Goal: Task Accomplishment & Management: Use online tool/utility

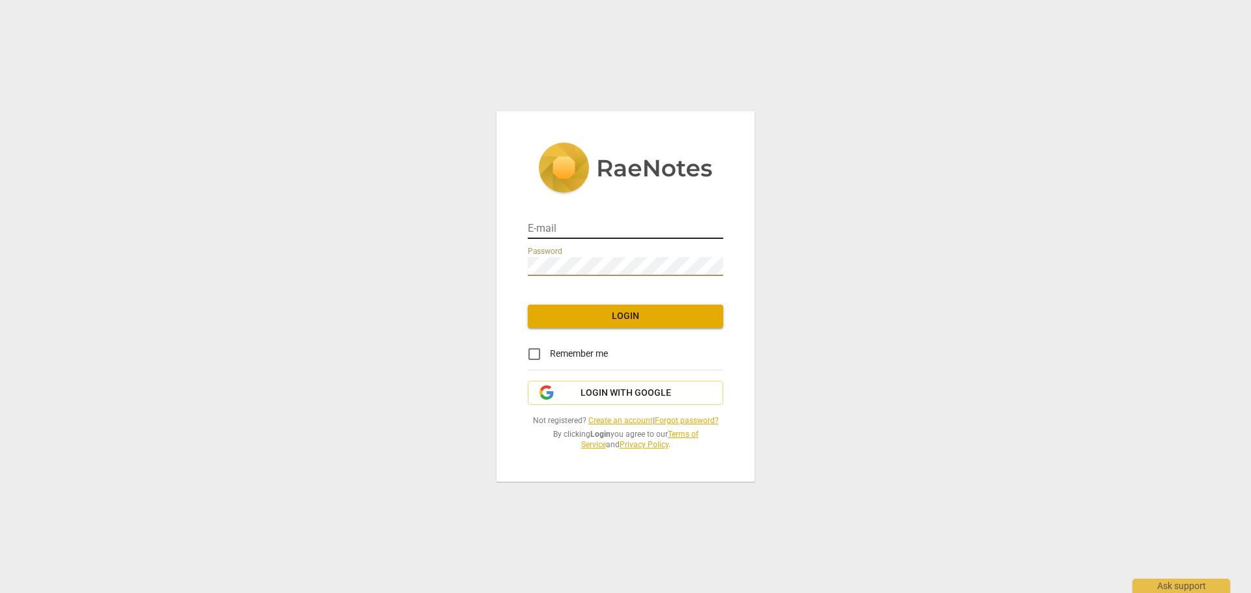
click at [599, 224] on input "email" at bounding box center [625, 229] width 195 height 19
type input "[PERSON_NAME][EMAIL_ADDRESS][DOMAIN_NAME]"
click at [684, 225] on input "[PERSON_NAME][EMAIL_ADDRESS][DOMAIN_NAME]" at bounding box center [625, 229] width 195 height 19
drag, startPoint x: 697, startPoint y: 229, endPoint x: 401, endPoint y: 234, distance: 295.8
click at [401, 234] on div "E-mail [PERSON_NAME][EMAIL_ADDRESS][DOMAIN_NAME] Password Login Remember me Log…" at bounding box center [625, 296] width 1251 height 593
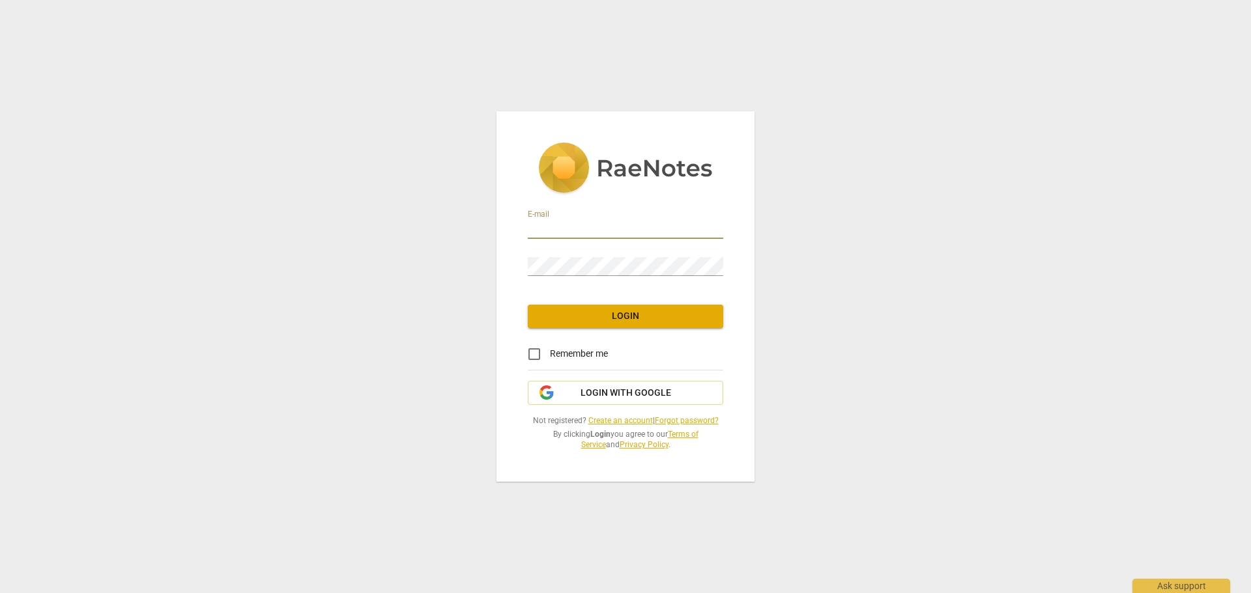
click at [551, 228] on input "email" at bounding box center [625, 229] width 195 height 19
click at [596, 231] on input "email" at bounding box center [625, 229] width 195 height 19
type input "[EMAIL_ADDRESS][DOMAIN_NAME]"
click at [666, 227] on input "[EMAIL_ADDRESS][DOMAIN_NAME]" at bounding box center [625, 229] width 195 height 19
drag, startPoint x: 664, startPoint y: 227, endPoint x: 474, endPoint y: 226, distance: 190.2
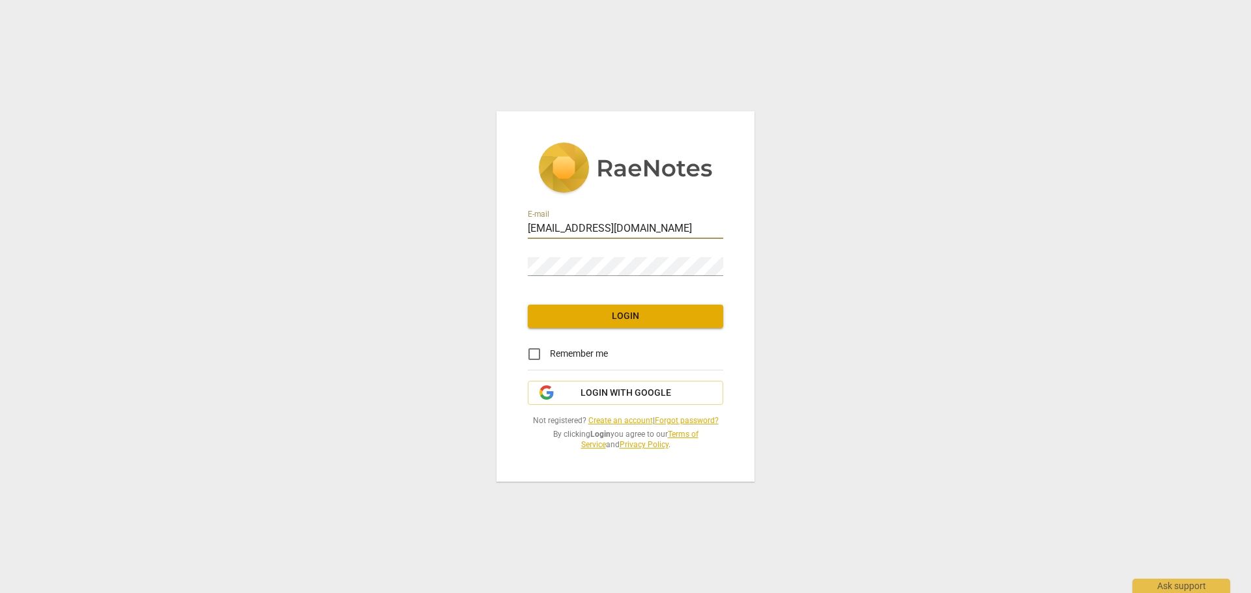
click at [474, 226] on div "E-mail [EMAIL_ADDRESS][DOMAIN_NAME] Password Login Remember me Login with Googl…" at bounding box center [625, 296] width 1251 height 593
click at [613, 228] on input "email" at bounding box center [625, 229] width 195 height 19
type input "[PERSON_NAME][EMAIL_ADDRESS][DOMAIN_NAME]"
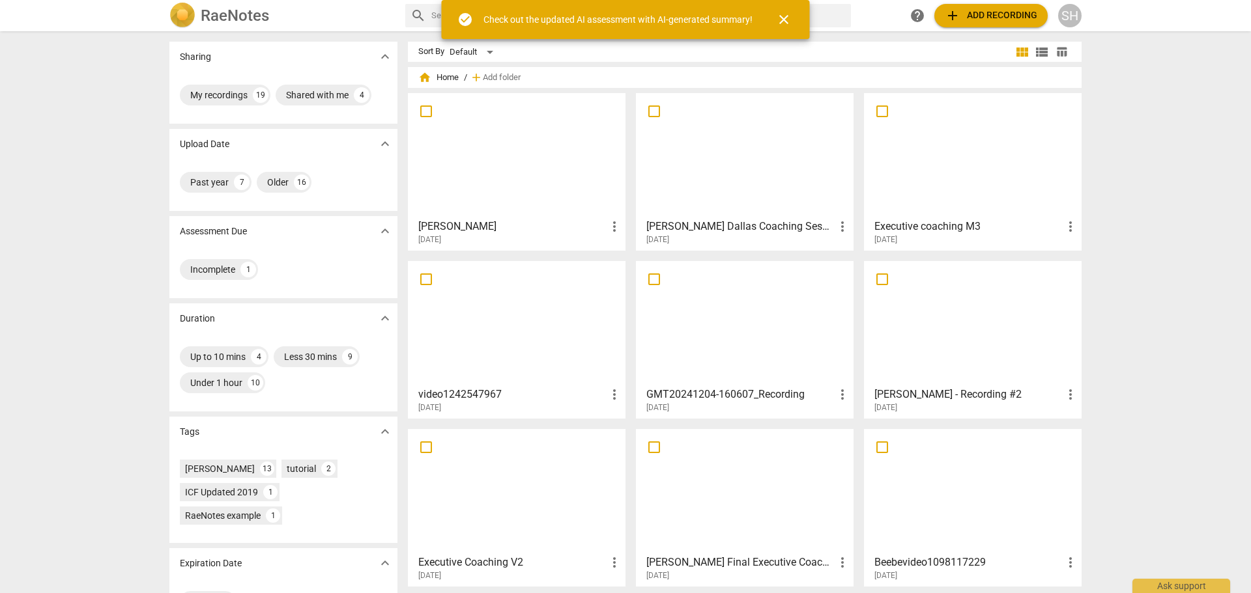
click at [116, 120] on div "Sharing expand_more My recordings 19 Shared with me 4 Upload Date expand_more P…" at bounding box center [625, 313] width 1251 height 561
click at [786, 21] on span "close" at bounding box center [784, 20] width 16 height 16
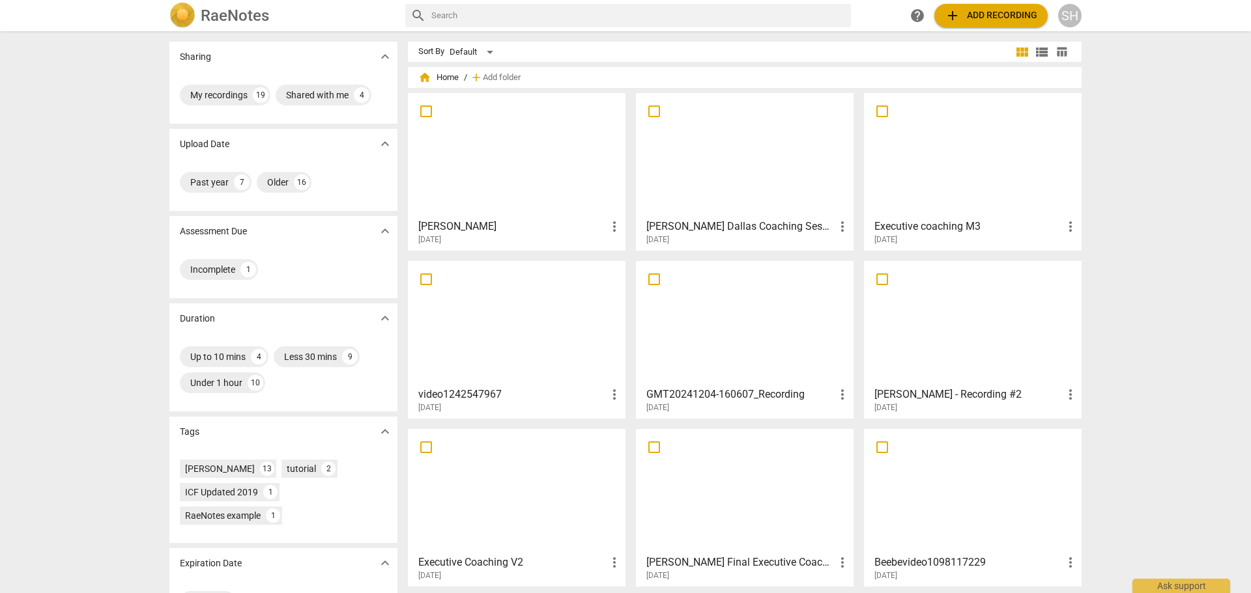
click at [955, 14] on span "add" at bounding box center [952, 16] width 16 height 16
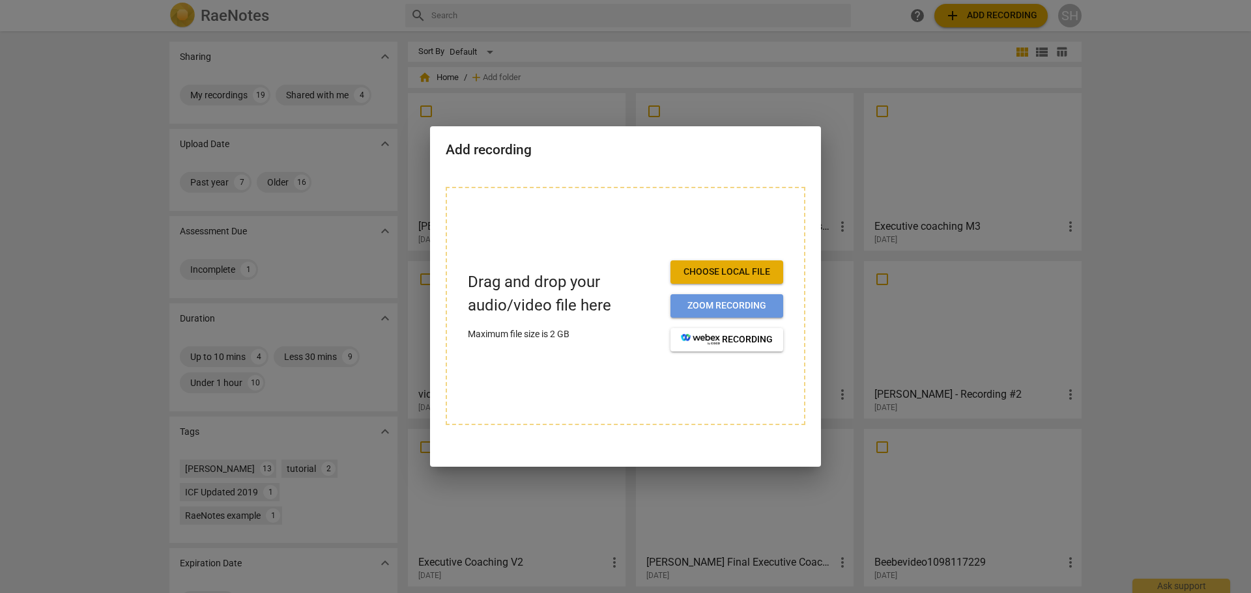
click at [733, 298] on button "Zoom recording" at bounding box center [726, 305] width 113 height 23
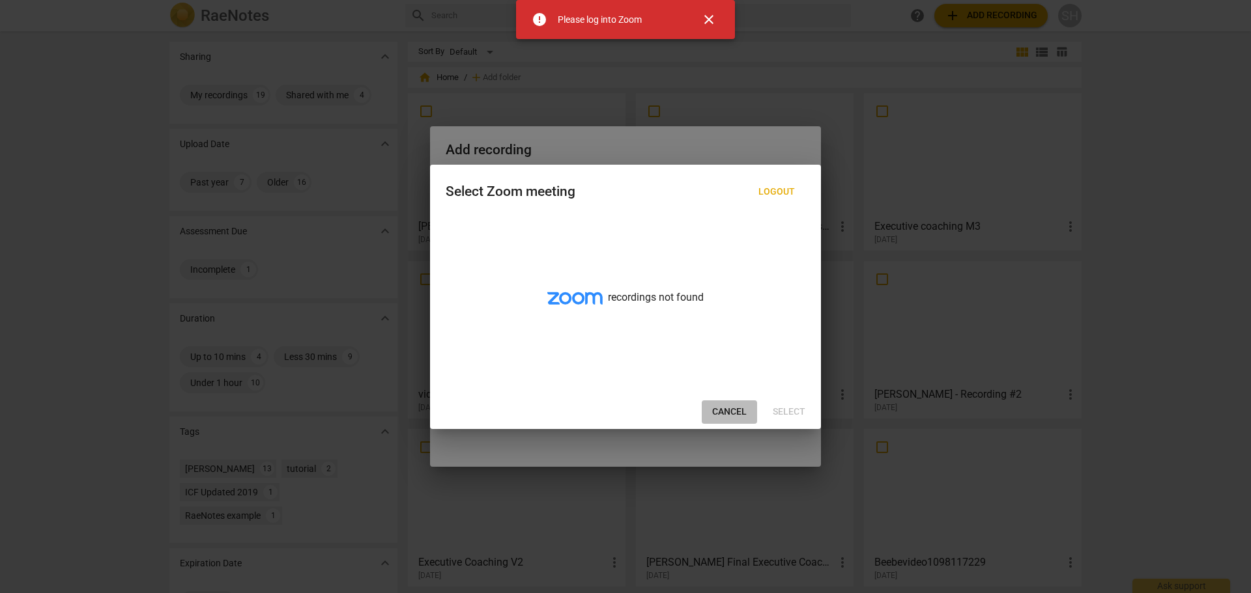
click at [729, 413] on span "Cancel" at bounding box center [729, 412] width 35 height 13
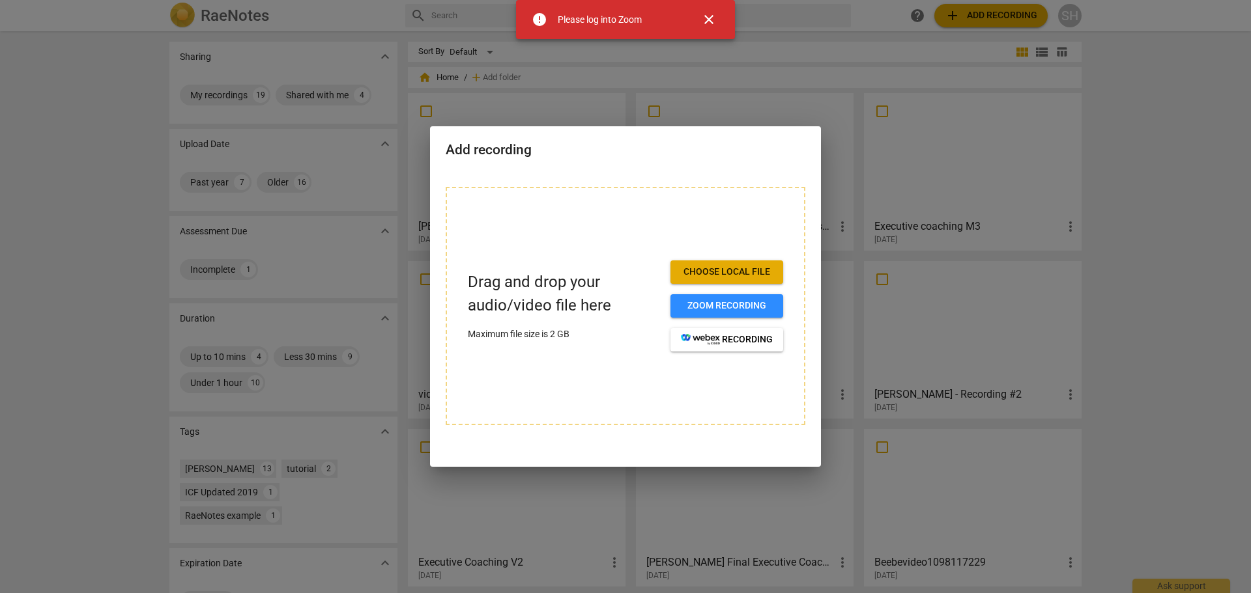
click at [733, 270] on span "Choose local file" at bounding box center [727, 272] width 92 height 13
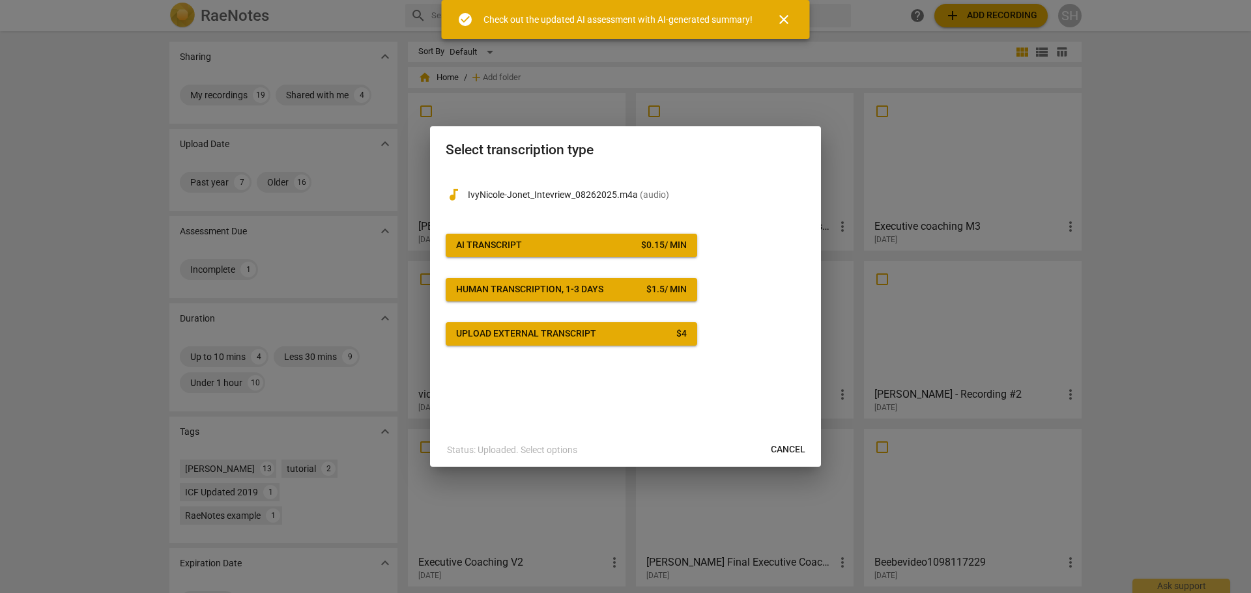
click at [789, 449] on span "Cancel" at bounding box center [788, 450] width 35 height 13
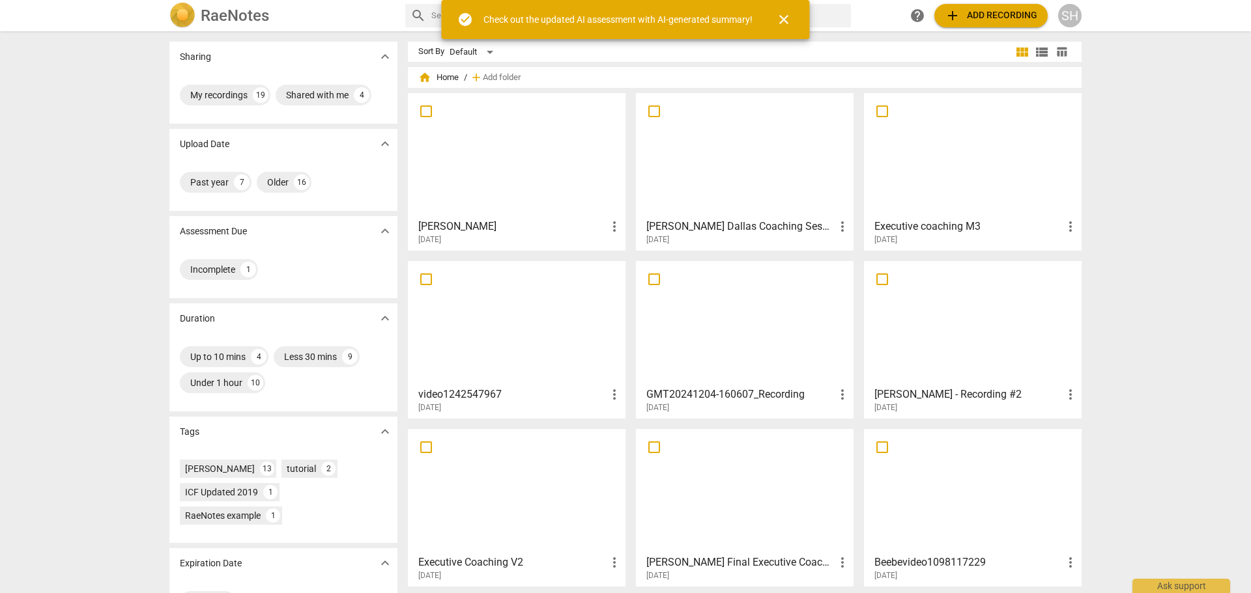
drag, startPoint x: 122, startPoint y: 296, endPoint x: 229, endPoint y: 215, distance: 134.3
click at [122, 296] on div "Sharing expand_more My recordings 19 Shared with me 4 Upload Date expand_more P…" at bounding box center [625, 313] width 1251 height 561
click at [970, 15] on span "add Add recording" at bounding box center [990, 16] width 92 height 16
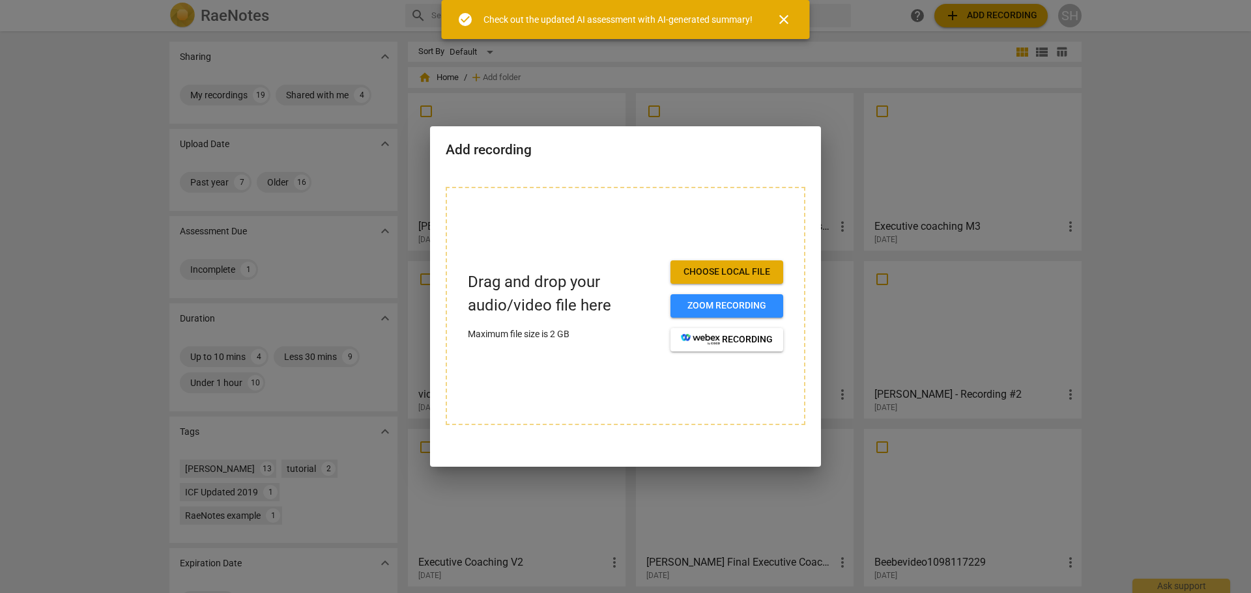
click at [745, 272] on span "Choose local file" at bounding box center [727, 272] width 92 height 13
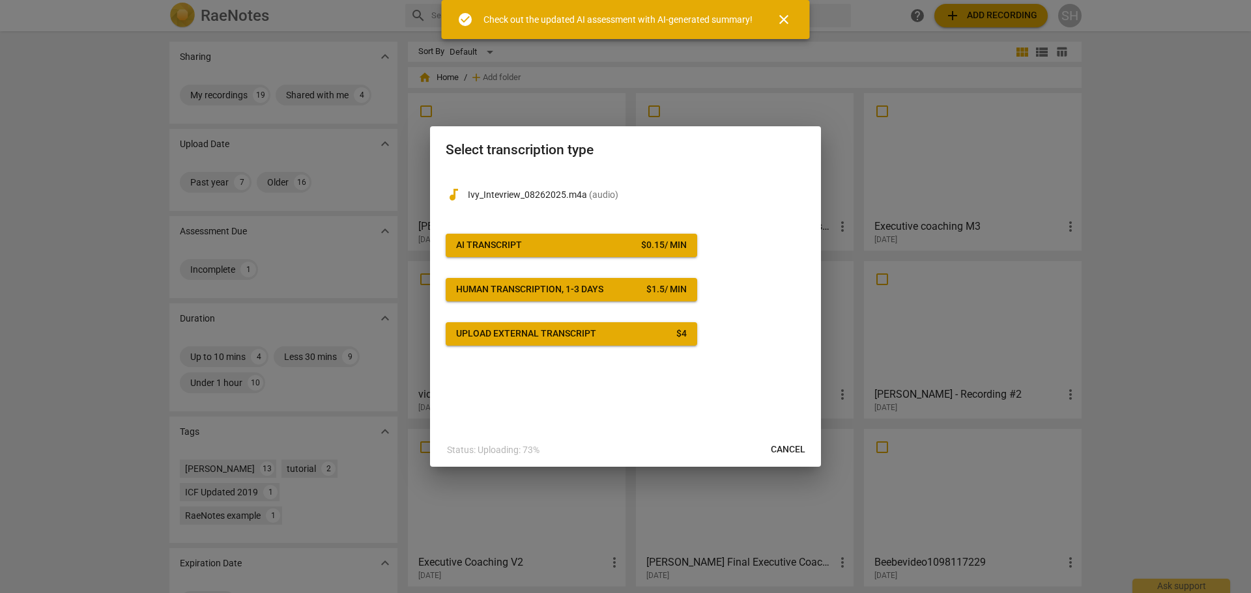
click at [603, 249] on span "AI Transcript $ 0.15 / min" at bounding box center [571, 245] width 231 height 13
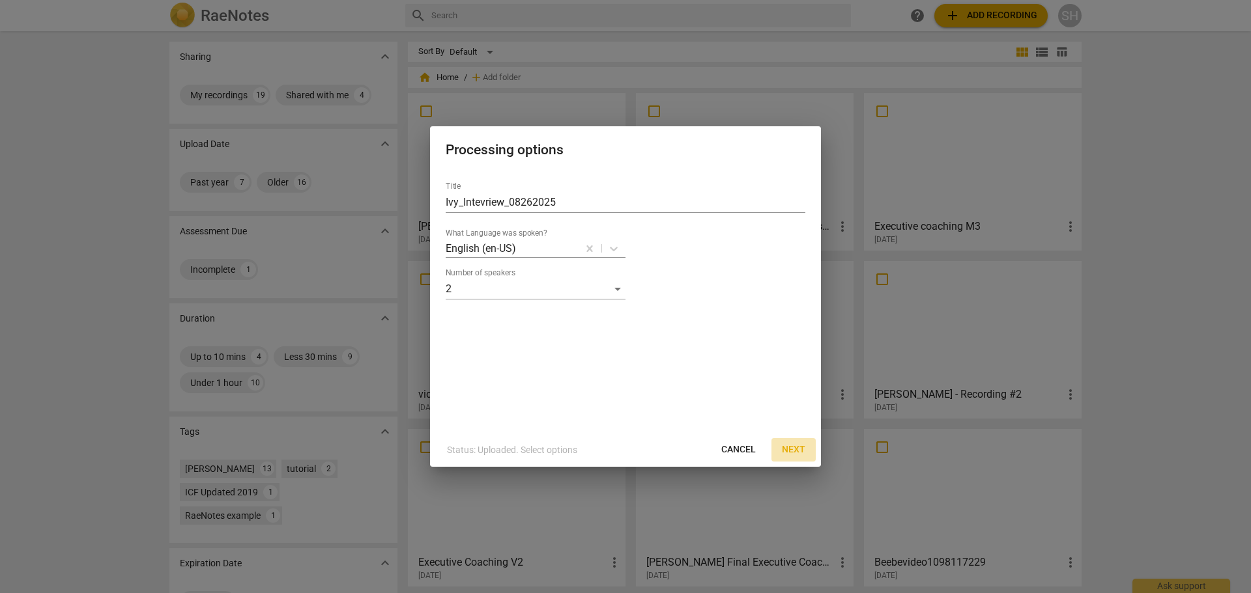
click at [799, 455] on span "Next" at bounding box center [793, 450] width 23 height 13
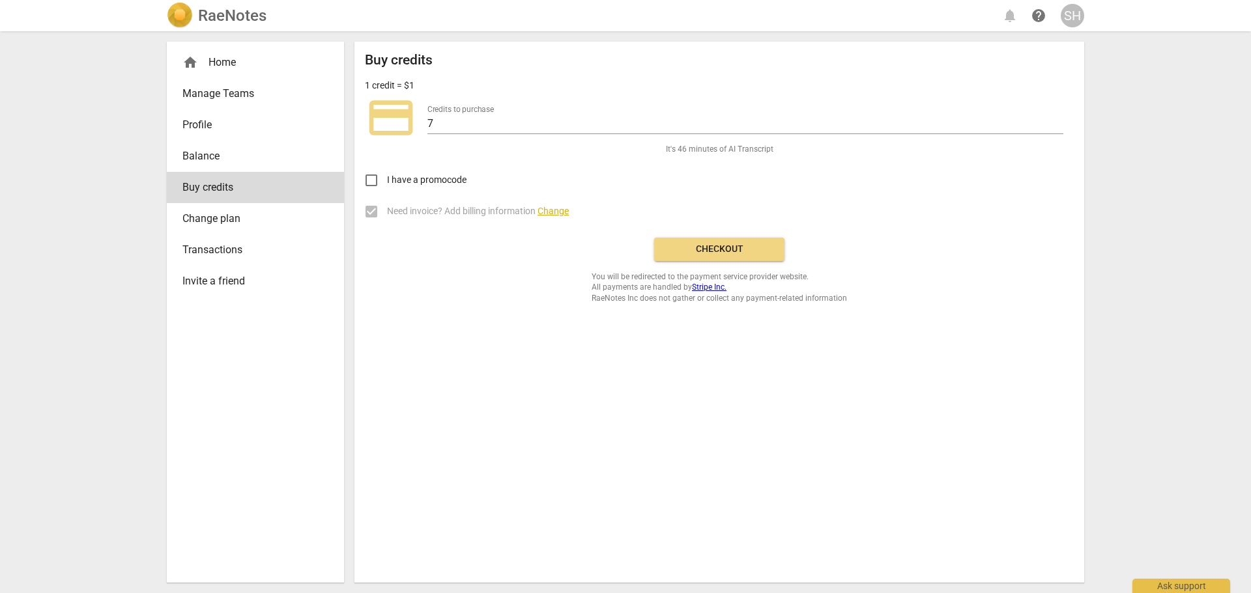
click at [728, 250] on span "Checkout" at bounding box center [718, 249] width 109 height 13
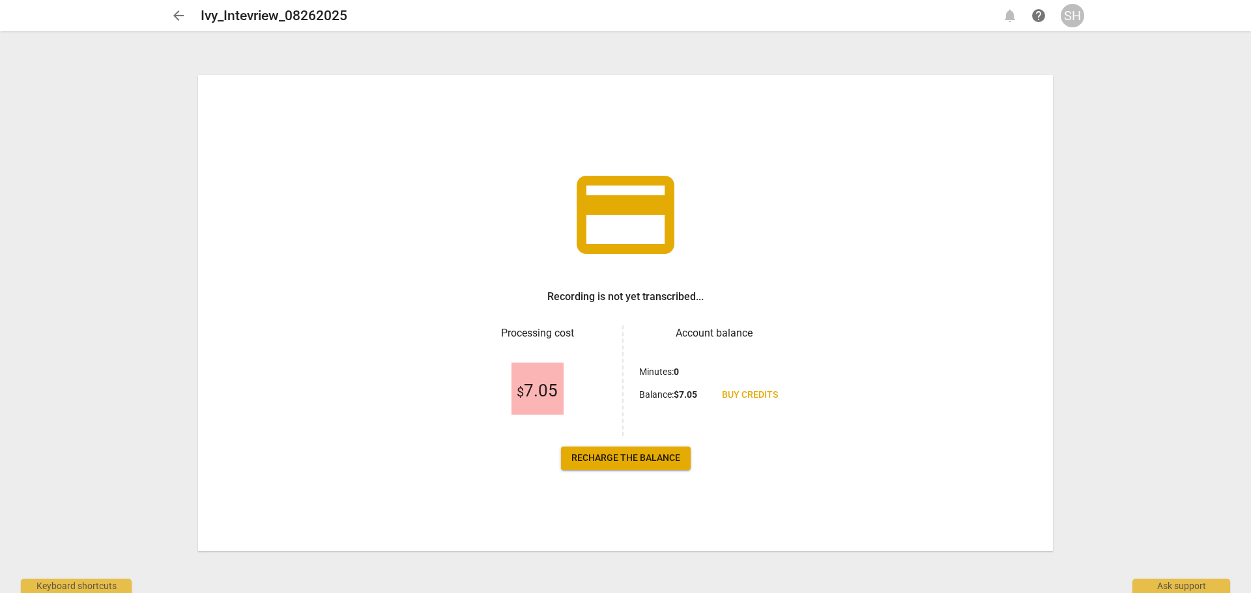
click at [659, 464] on span "Recharge the balance" at bounding box center [625, 458] width 109 height 13
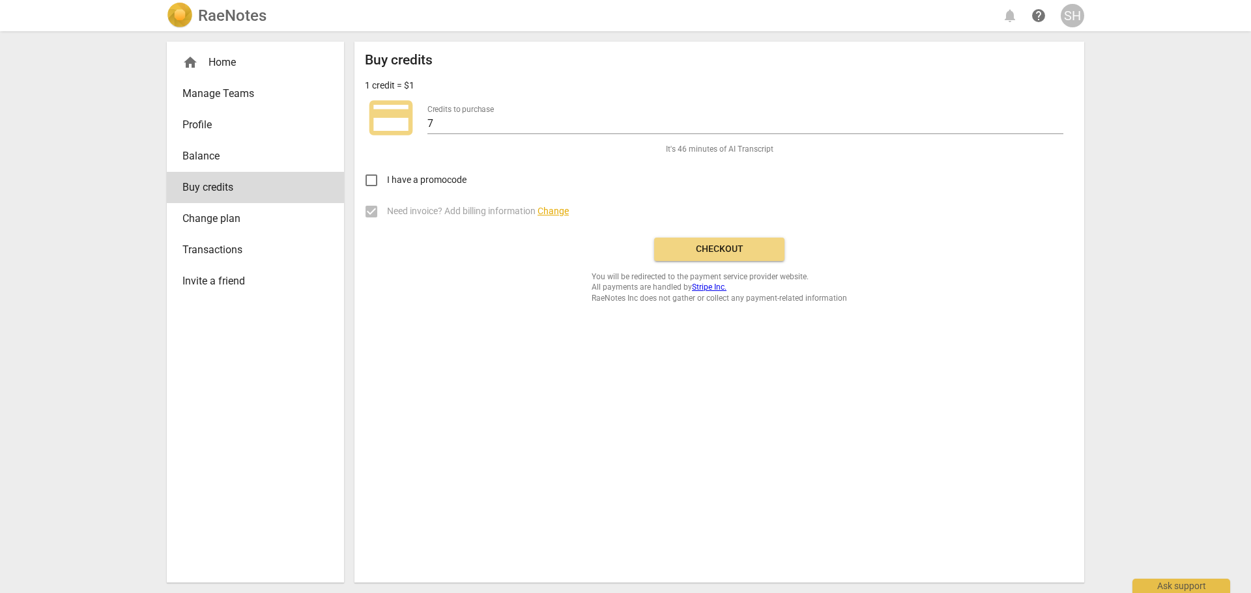
click at [764, 246] on span "Checkout" at bounding box center [718, 249] width 109 height 13
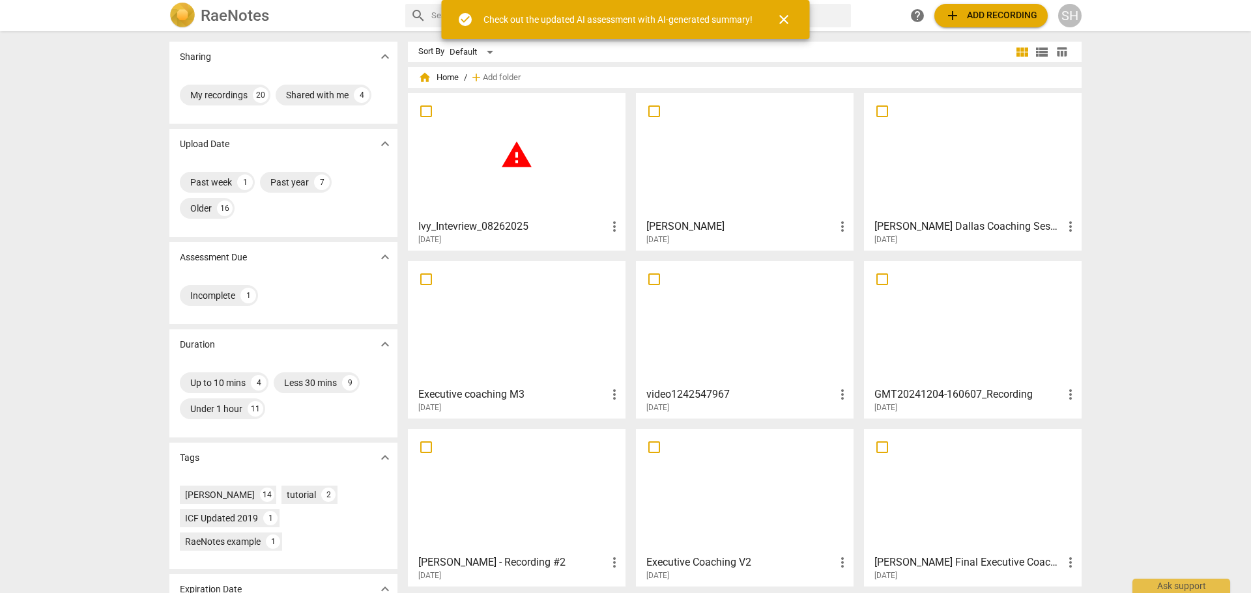
click at [508, 152] on span "warning" at bounding box center [516, 155] width 33 height 33
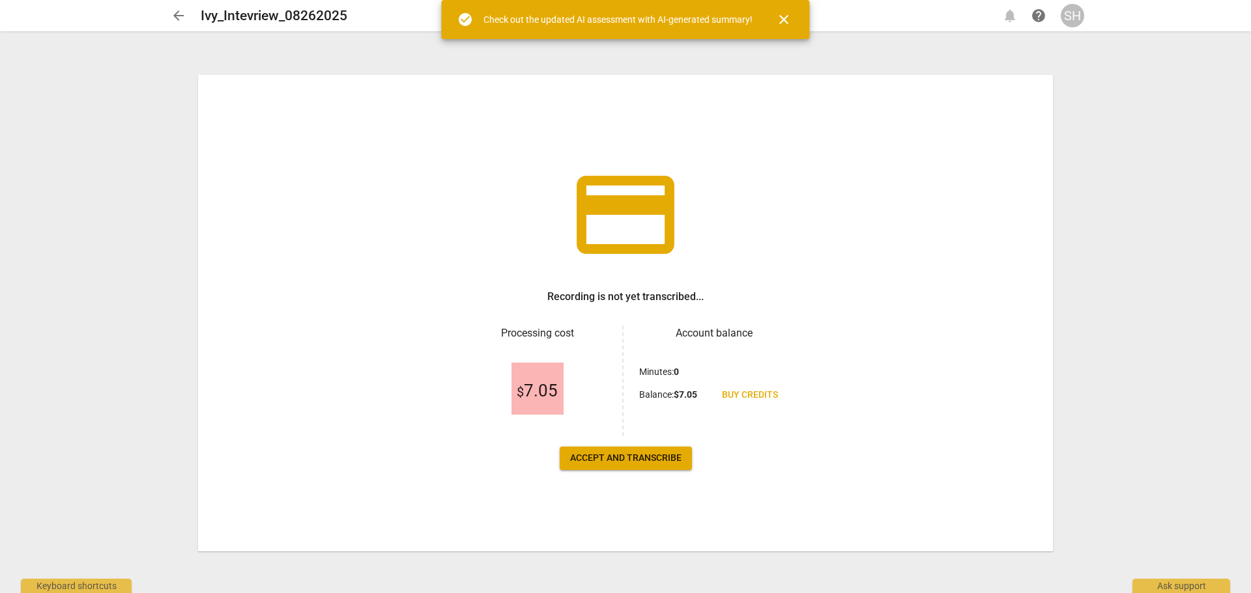
click at [787, 21] on span "close" at bounding box center [784, 20] width 16 height 16
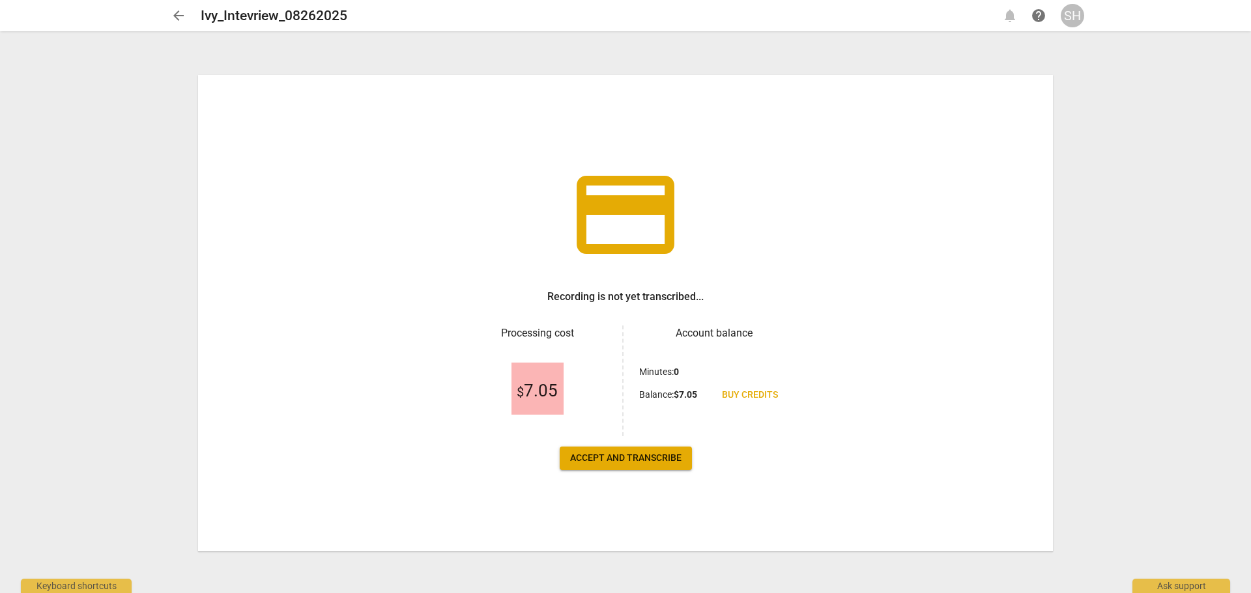
click at [644, 463] on span "Accept and transcribe" at bounding box center [625, 458] width 111 height 13
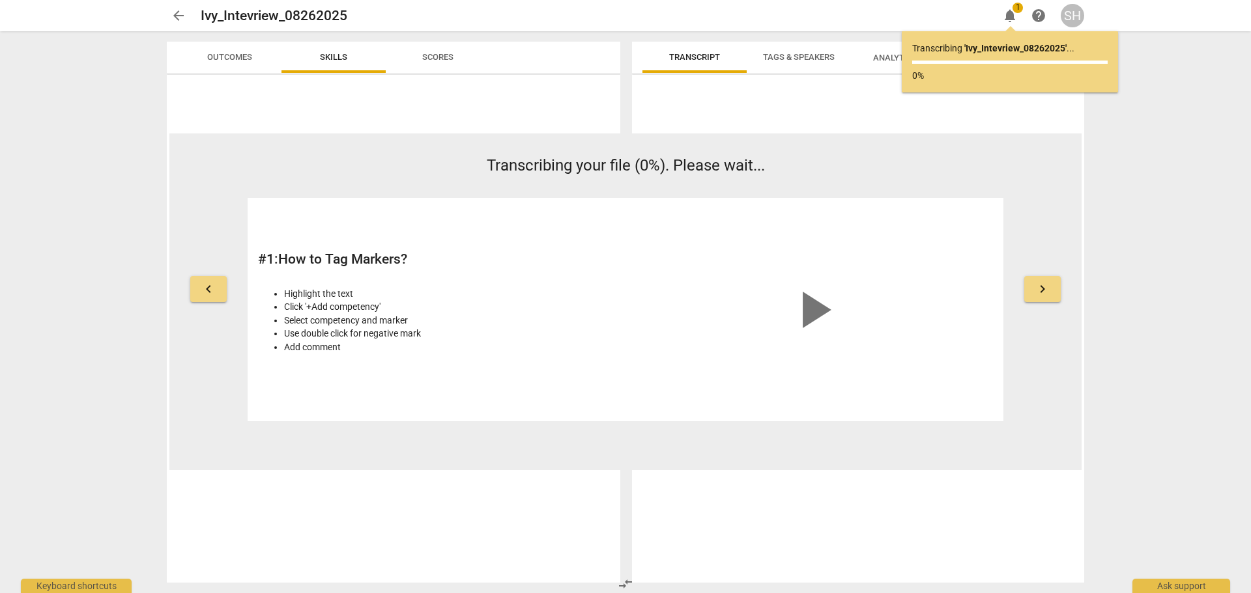
click at [817, 55] on span "Tags & Speakers" at bounding box center [799, 57] width 72 height 10
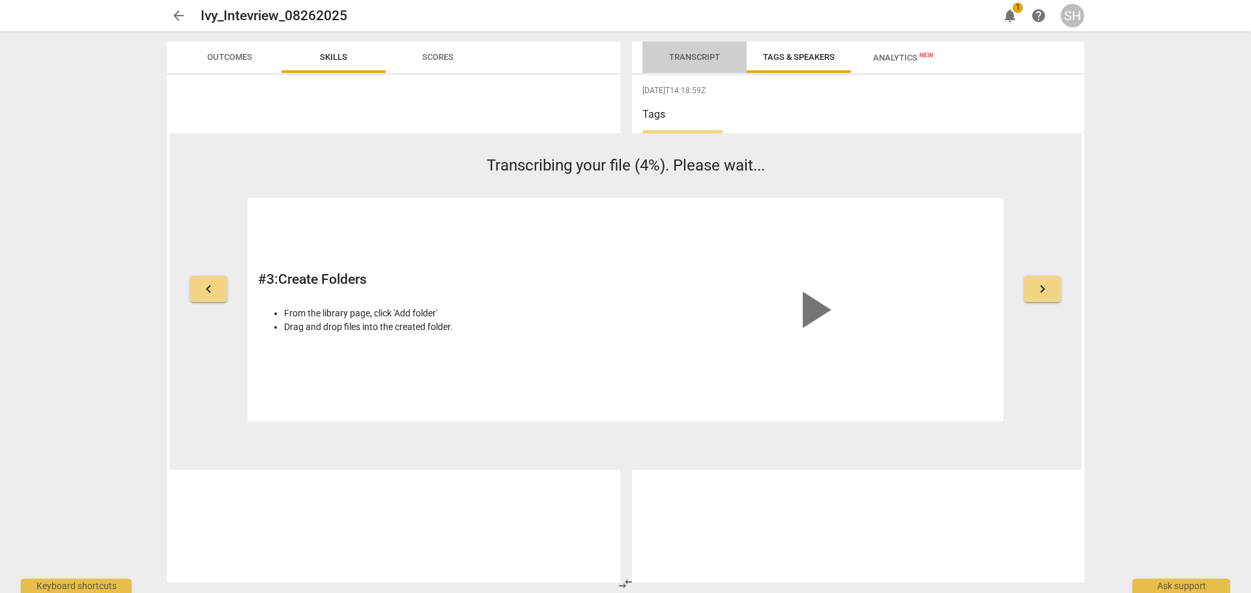
click at [694, 53] on span "Transcript" at bounding box center [694, 57] width 51 height 10
click at [1040, 287] on span "keyboard_arrow_right" at bounding box center [1042, 289] width 16 height 16
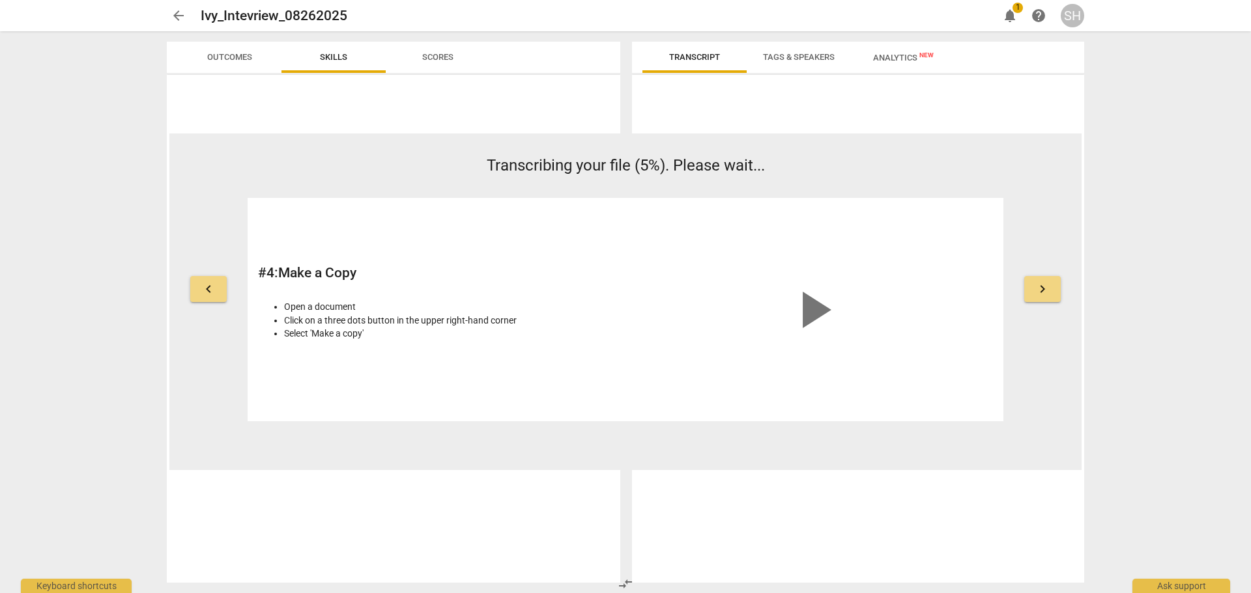
click at [1040, 287] on span "keyboard_arrow_right" at bounding box center [1042, 289] width 16 height 16
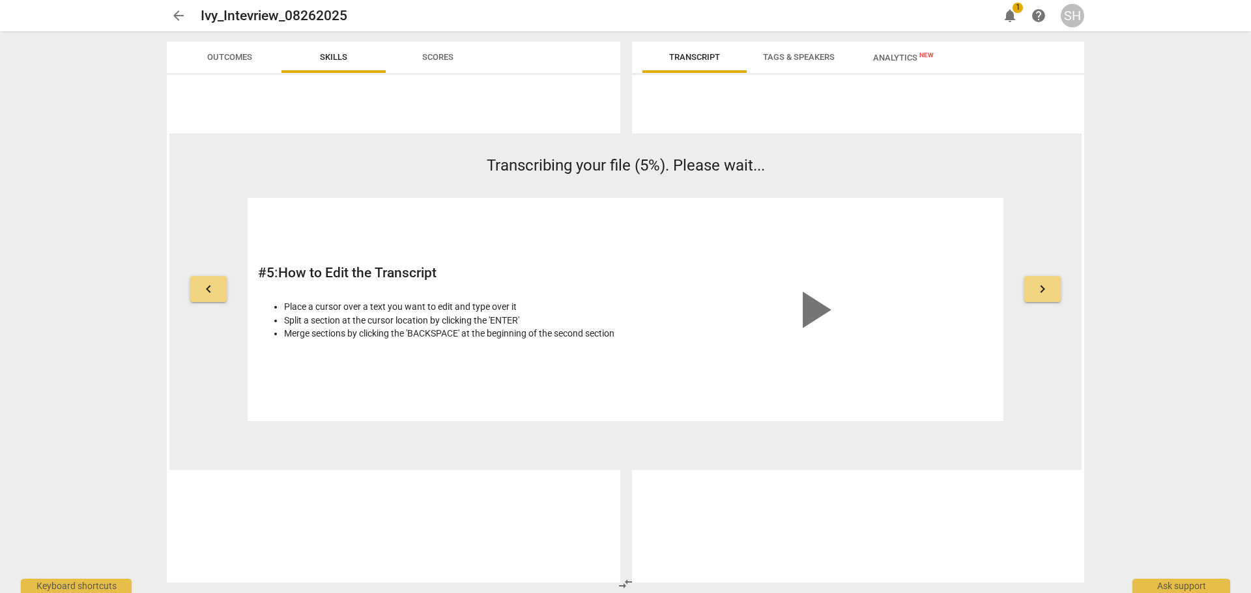
click at [1040, 287] on span "keyboard_arrow_right" at bounding box center [1042, 289] width 16 height 16
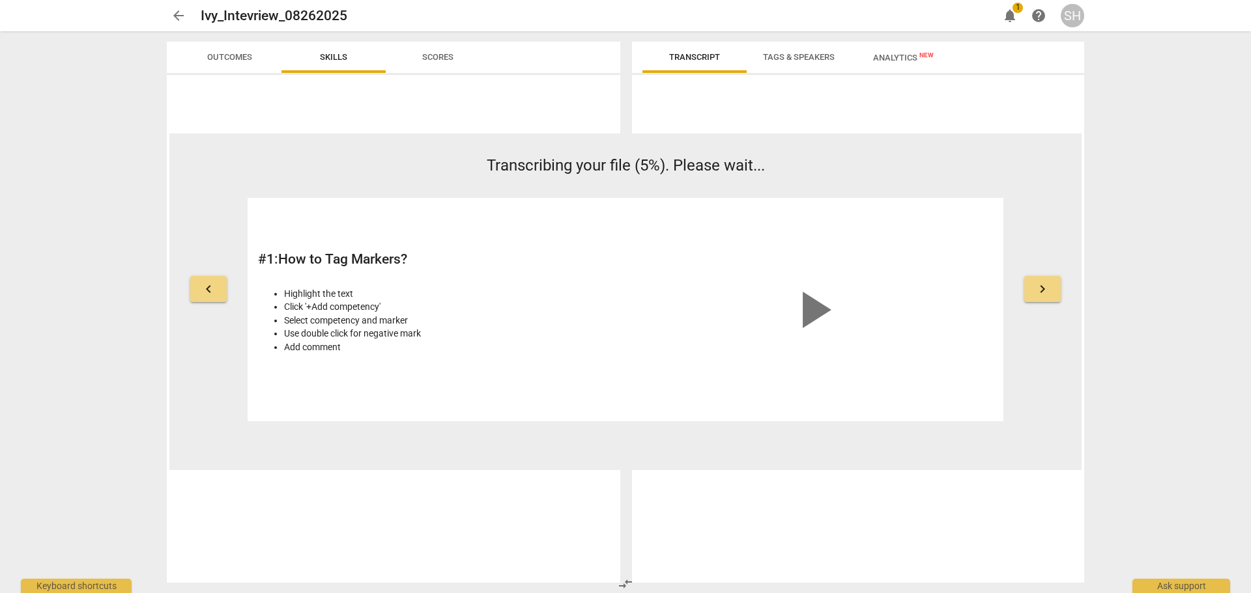
click at [1040, 287] on span "keyboard_arrow_right" at bounding box center [1042, 289] width 16 height 16
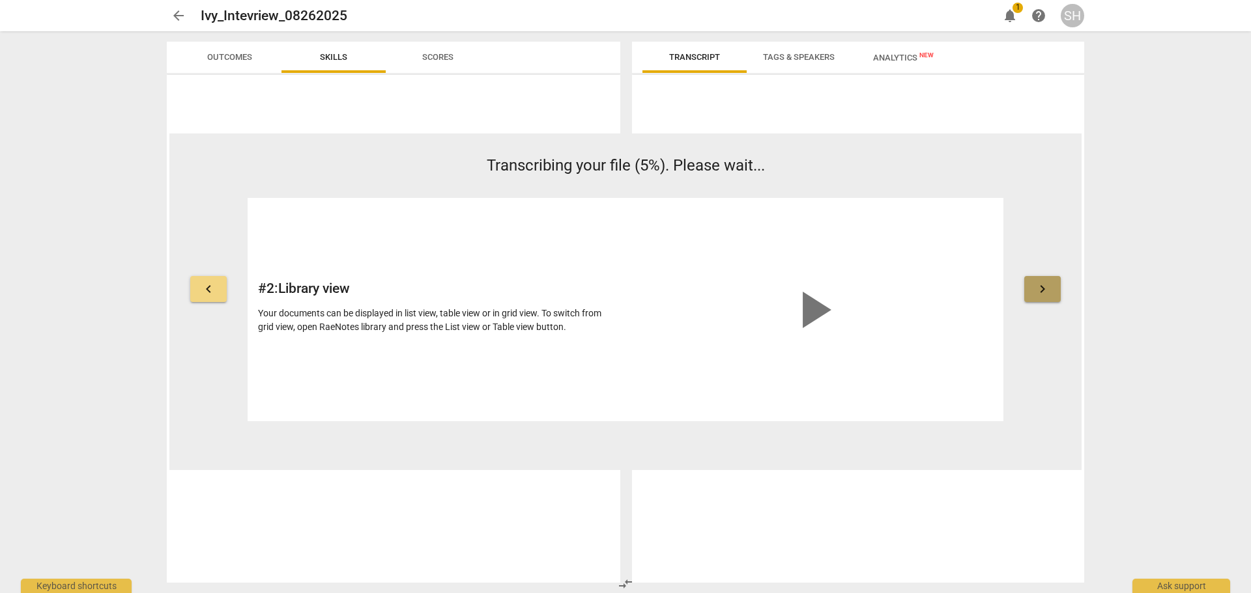
click at [1040, 287] on span "keyboard_arrow_right" at bounding box center [1042, 289] width 16 height 16
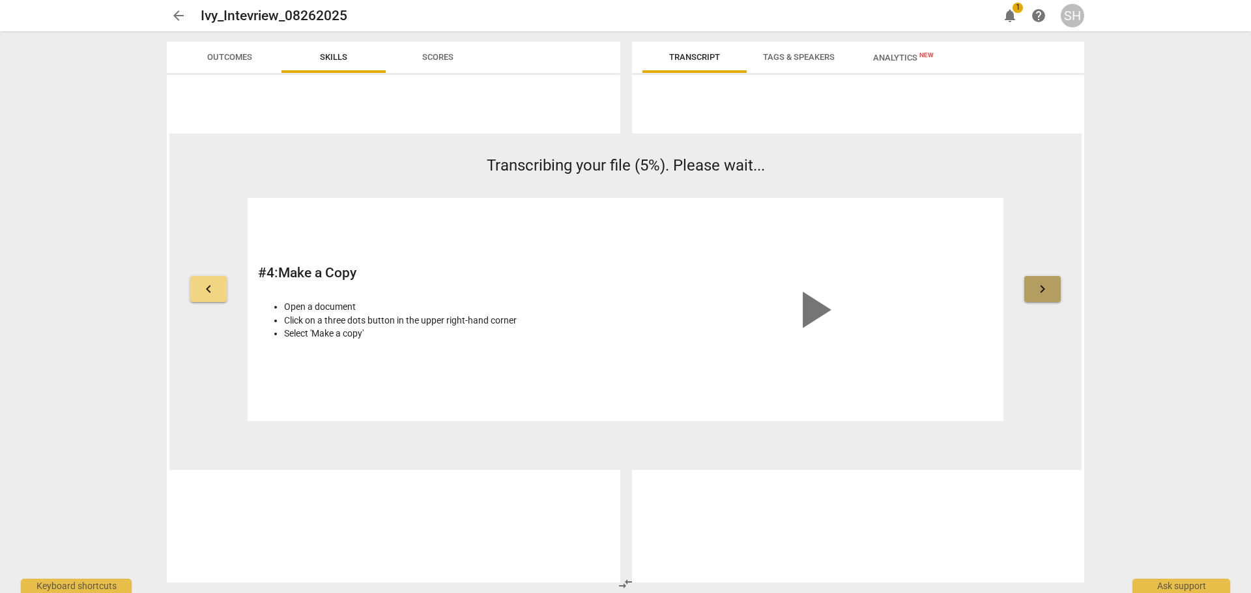
click at [1040, 287] on span "keyboard_arrow_right" at bounding box center [1042, 289] width 16 height 16
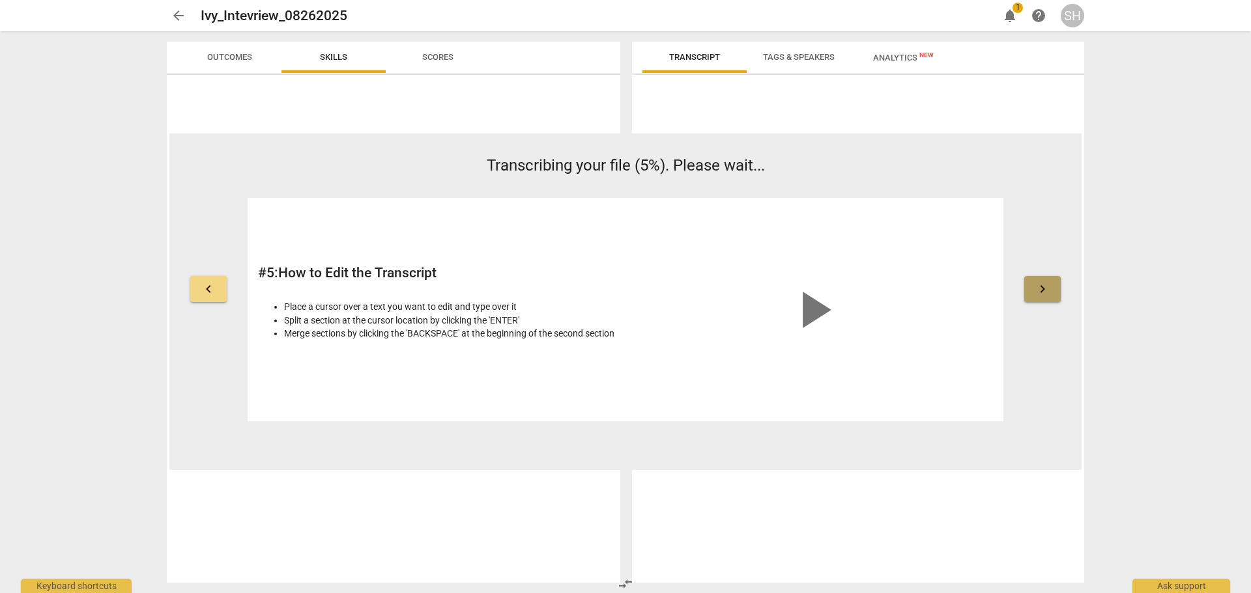
click at [1040, 287] on span "keyboard_arrow_right" at bounding box center [1042, 289] width 16 height 16
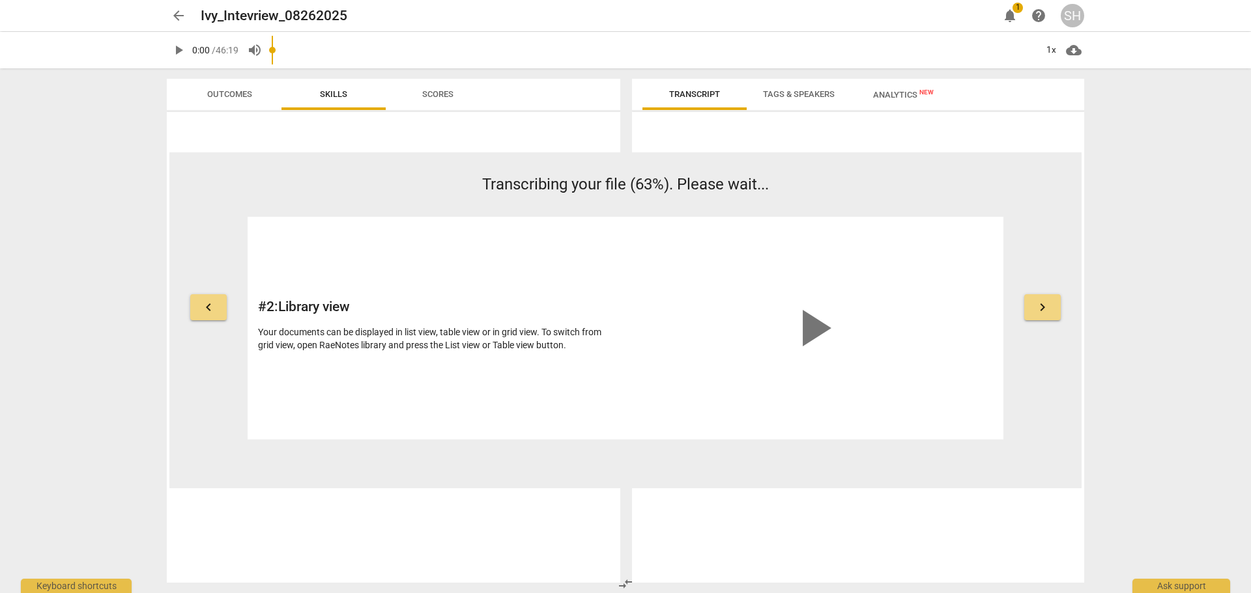
click at [1024, 294] on button "keyboard_arrow_right" at bounding box center [1042, 307] width 36 height 26
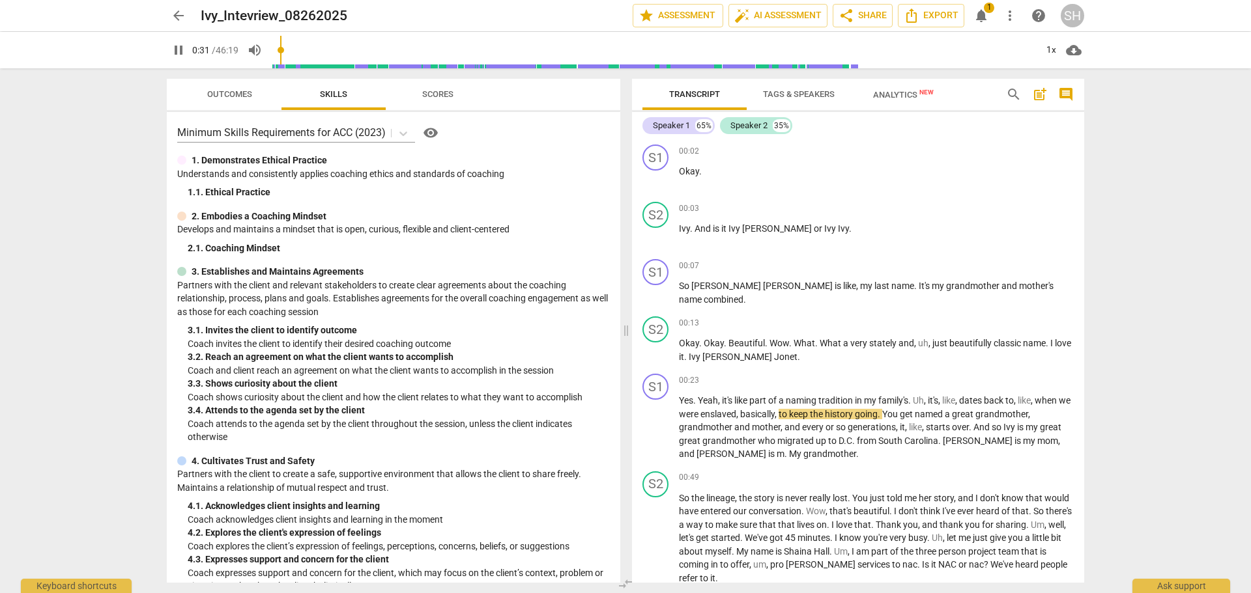
click at [176, 45] on span "pause" at bounding box center [179, 50] width 16 height 16
type input "32"
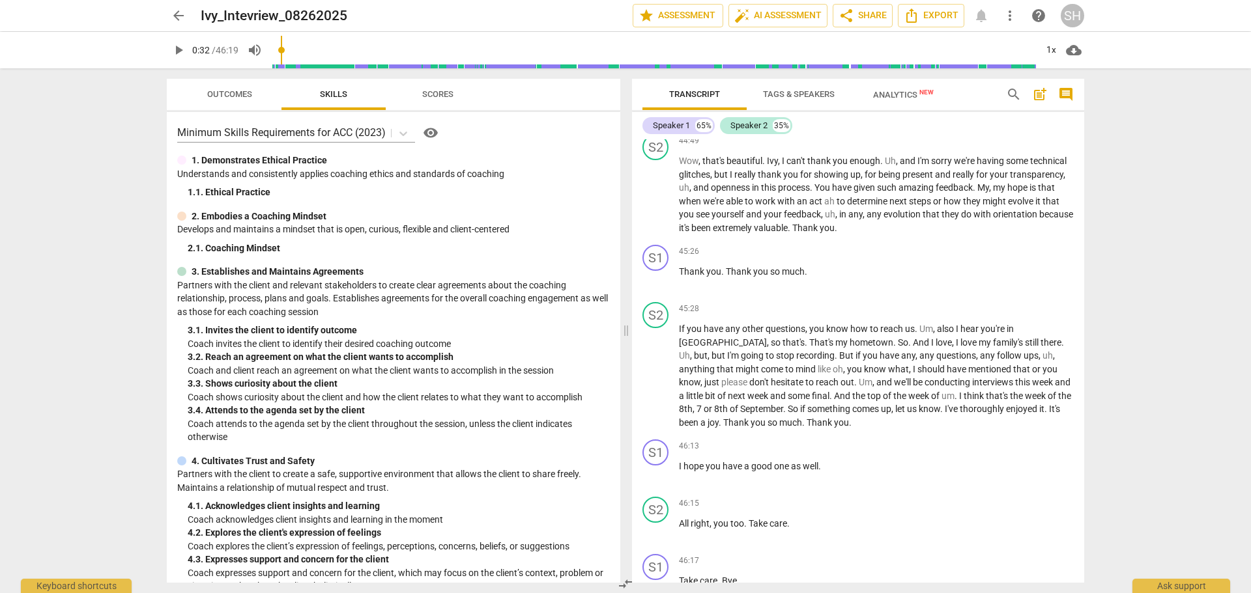
scroll to position [10032, 0]
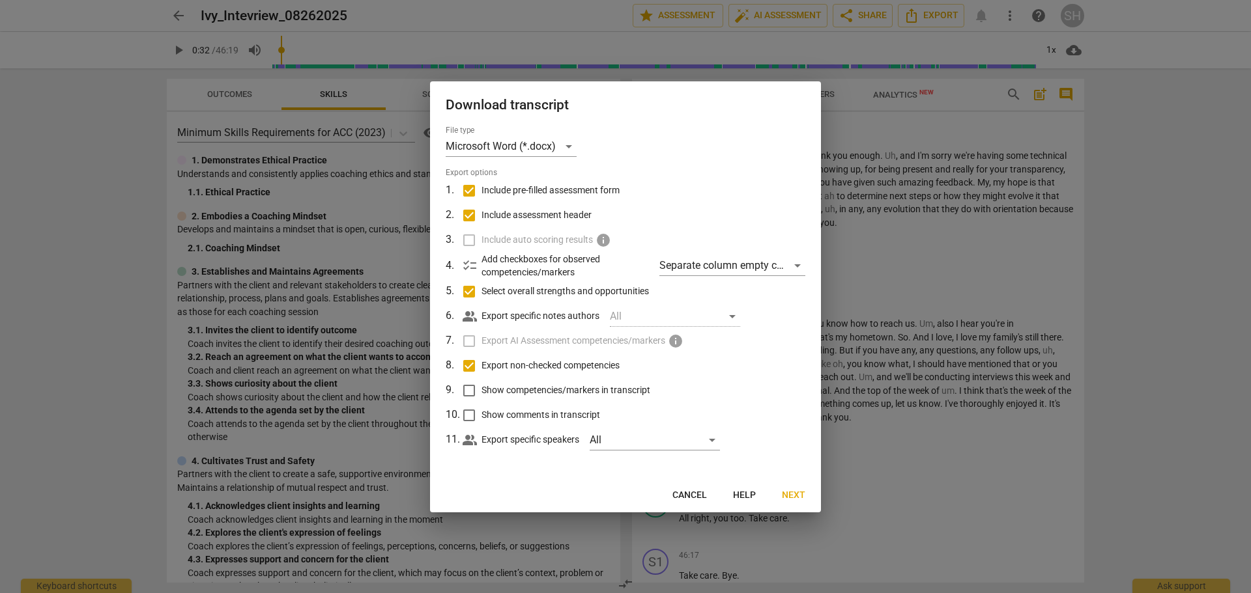
click at [467, 190] on input "Include pre-filled assessment form" at bounding box center [469, 190] width 25 height 25
checkbox input "false"
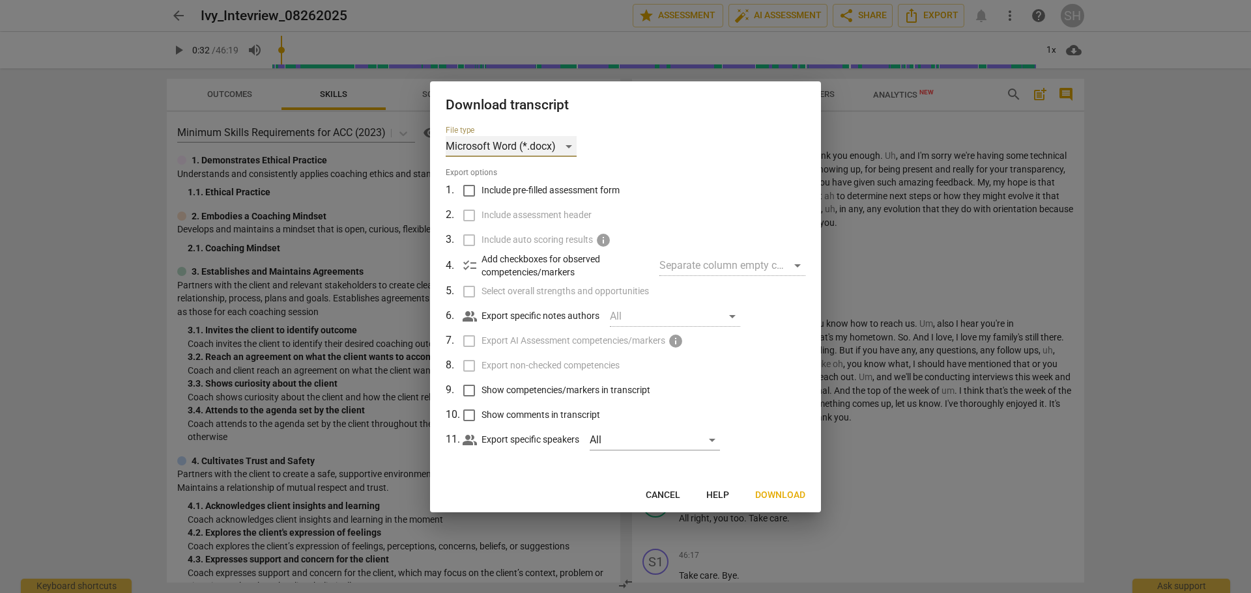
click at [573, 145] on div "Microsoft Word (*.docx)" at bounding box center [511, 146] width 131 height 21
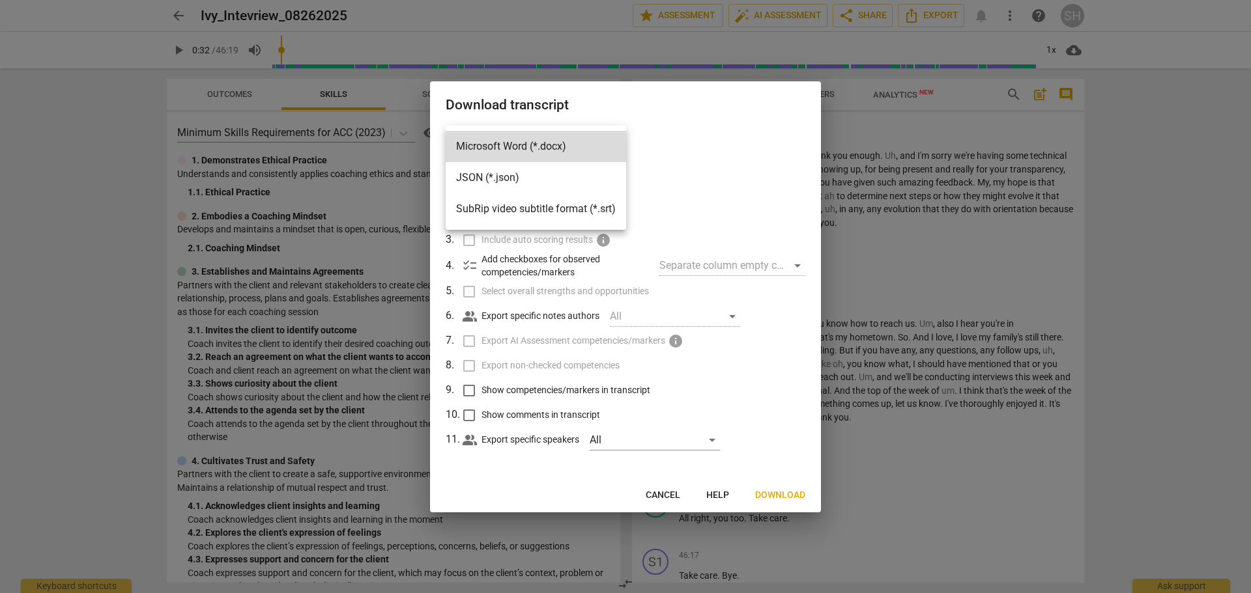
click at [739, 149] on div at bounding box center [625, 296] width 1251 height 593
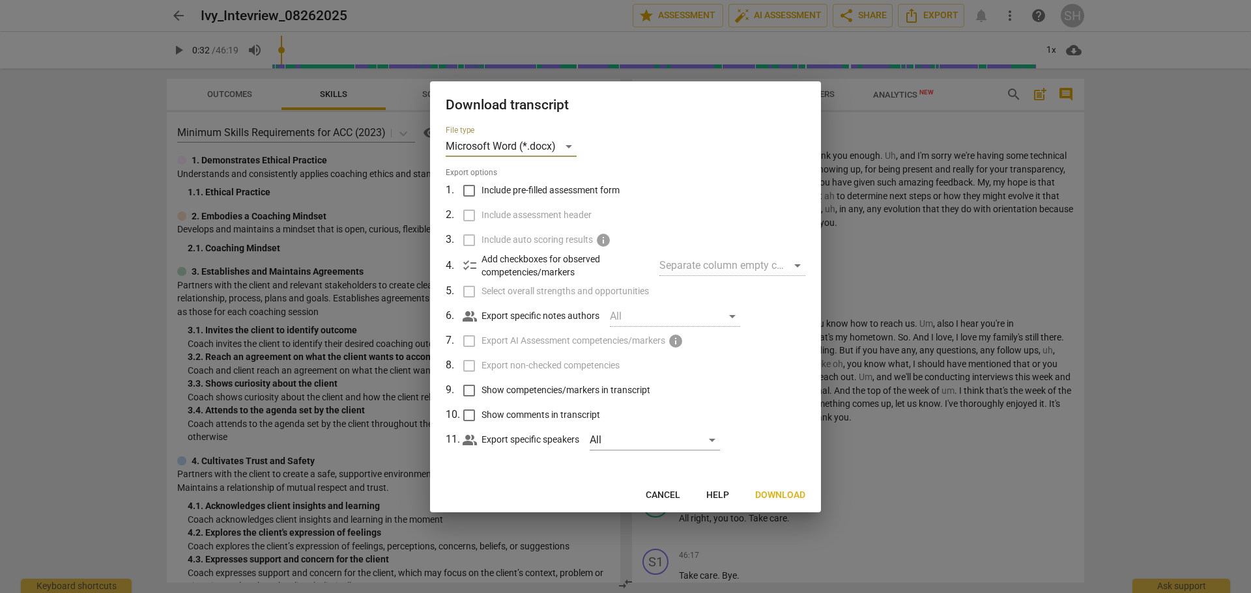
click at [782, 490] on span "Download" at bounding box center [780, 495] width 50 height 13
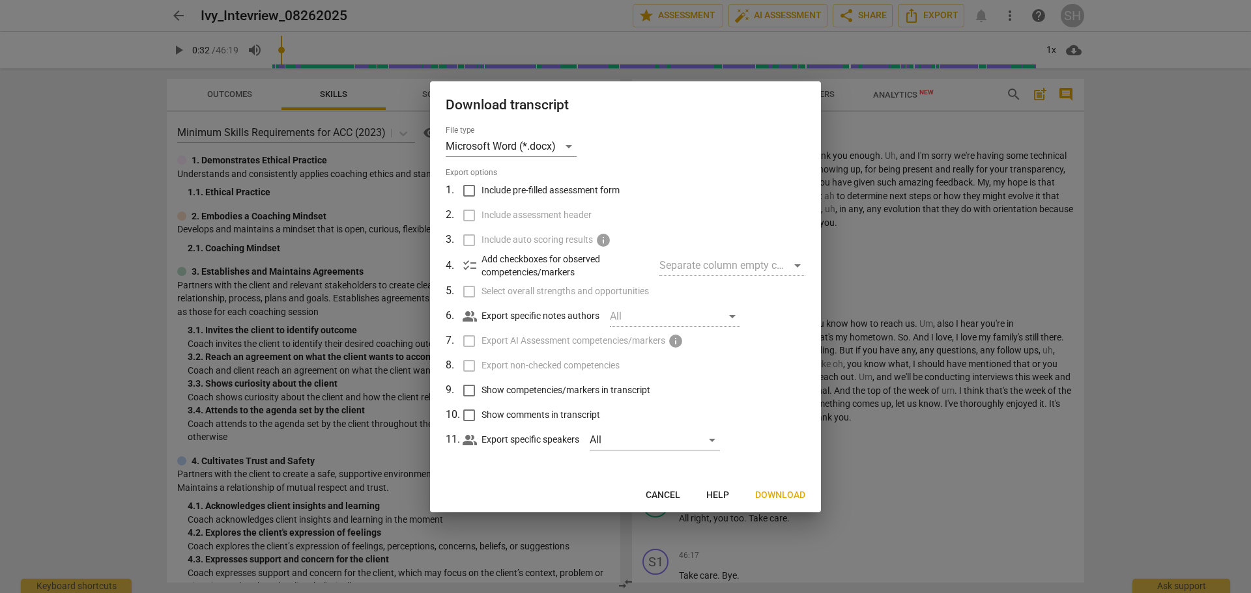
click at [667, 495] on span "Cancel" at bounding box center [662, 495] width 35 height 13
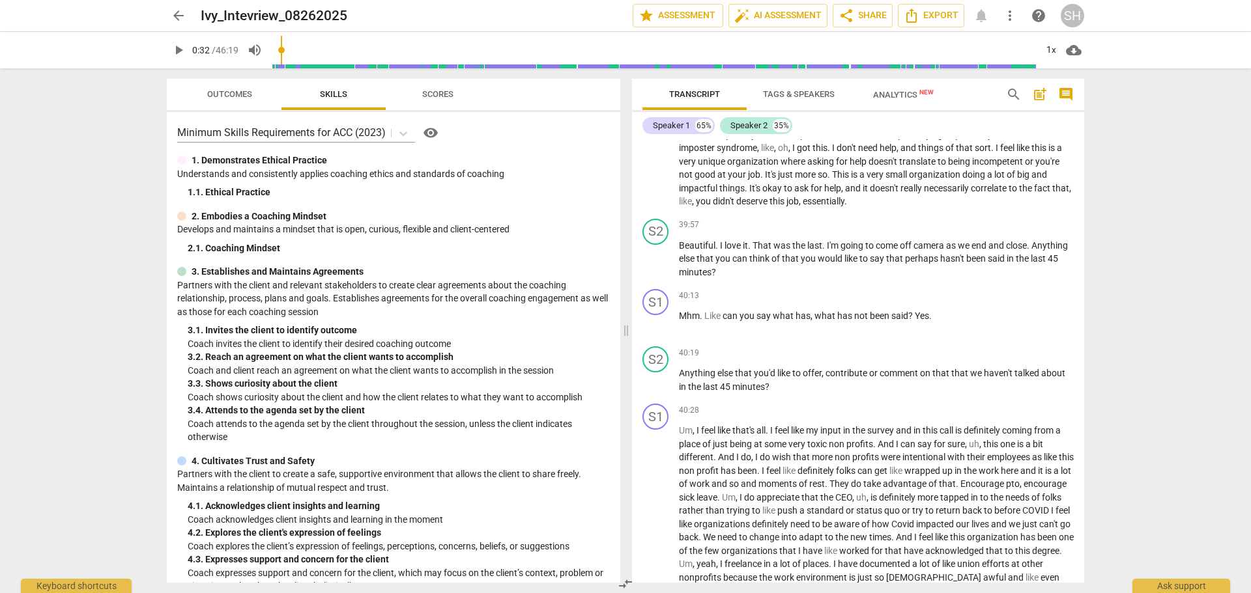
scroll to position [7969, 0]
